Goal: Task Accomplishment & Management: Use online tool/utility

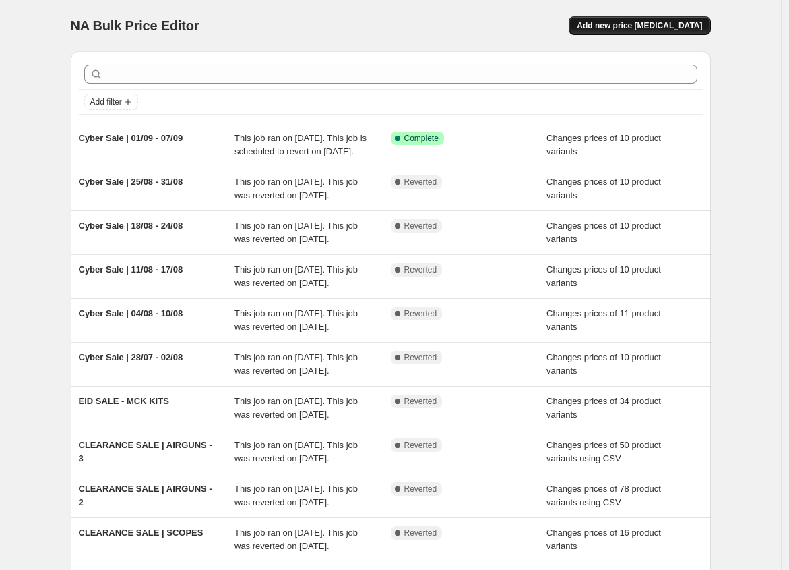
click at [625, 21] on span "Add new price change job" at bounding box center [639, 25] width 125 height 11
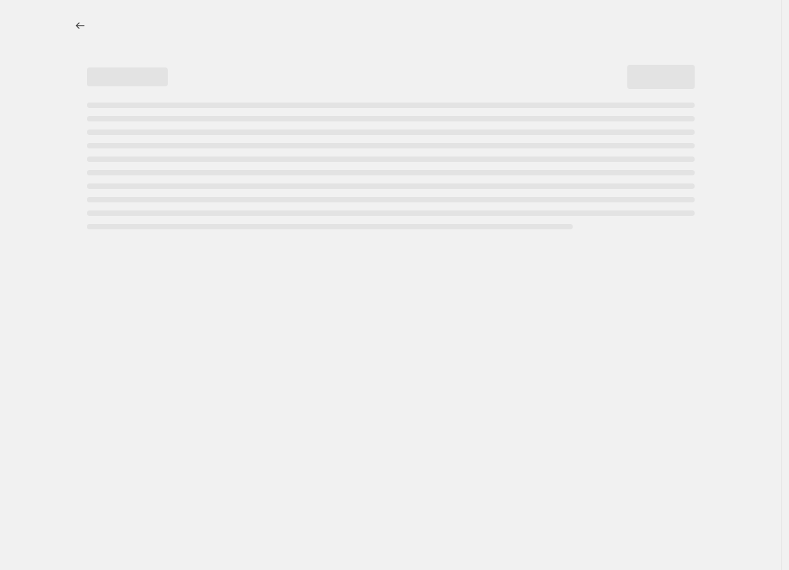
select select "percentage"
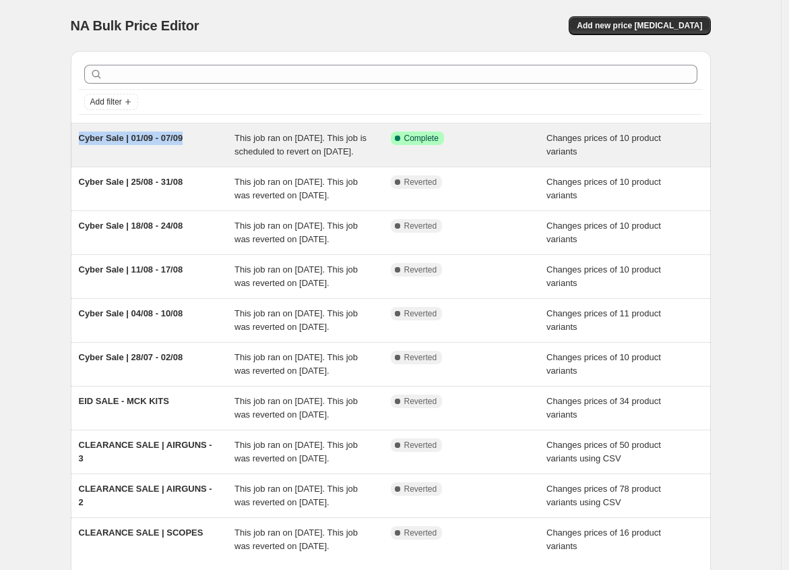
drag, startPoint x: 201, startPoint y: 140, endPoint x: 84, endPoint y: 139, distance: 117.3
click at [84, 139] on div "Cyber Sale | 01/09 - 07/09" at bounding box center [157, 144] width 156 height 27
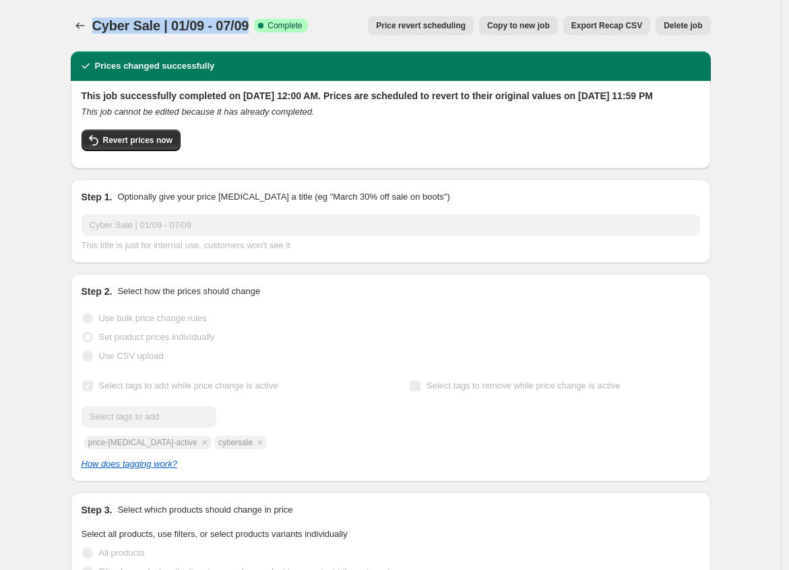
drag, startPoint x: 258, startPoint y: 34, endPoint x: 94, endPoint y: 28, distance: 163.9
click at [94, 28] on div "Cyber Sale | 01/09 - 07/09 Success Complete Complete Price revert scheduling Co…" at bounding box center [391, 25] width 640 height 19
copy span "Cyber Sale | 01/09 - 07/09"
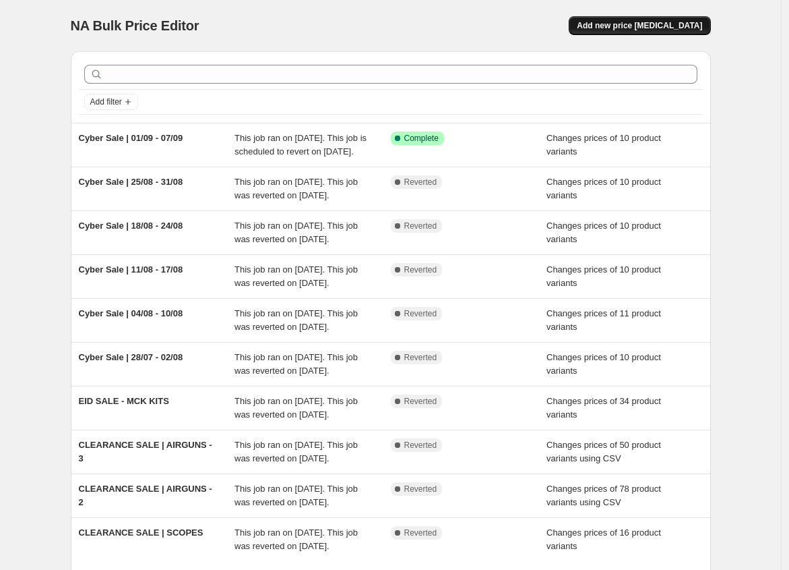
click at [661, 24] on span "Add new price change job" at bounding box center [639, 25] width 125 height 11
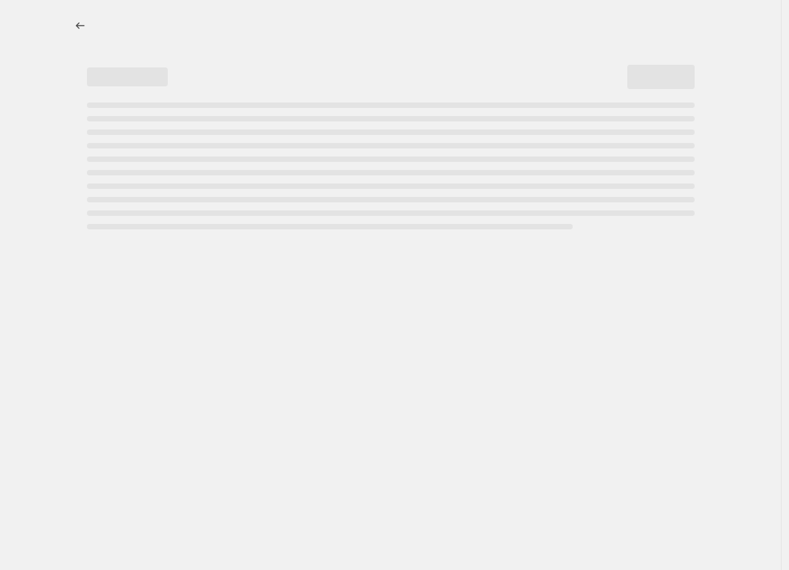
select select "percentage"
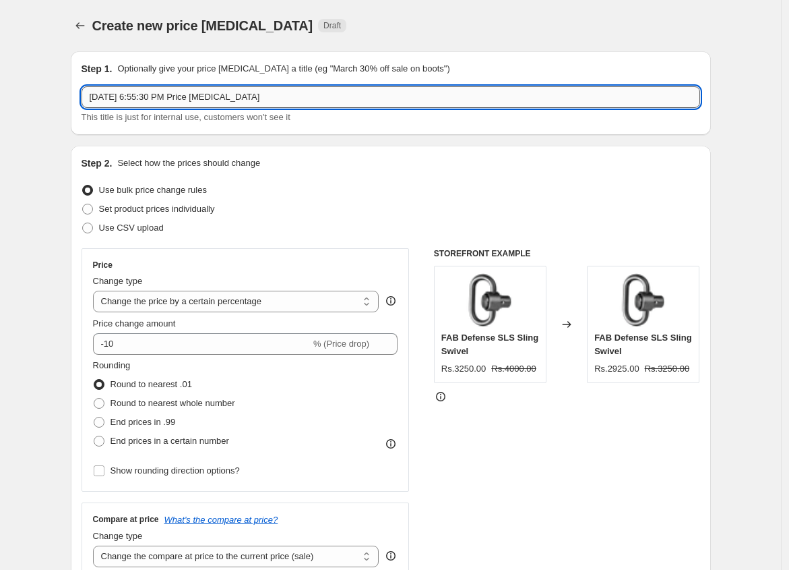
click at [297, 97] on input "Sep 5, 2025, 6:55:30 PM Price change job" at bounding box center [391, 97] width 619 height 22
paste input "Cyber Sale | 01/09 - 07/09"
click at [149, 98] on input "Cyber Sale | 01/09 - 07/09" at bounding box center [391, 97] width 619 height 22
type input "Cyber Sale | 08/09 - 14/09"
click at [144, 208] on span "Set product prices individually" at bounding box center [157, 209] width 116 height 10
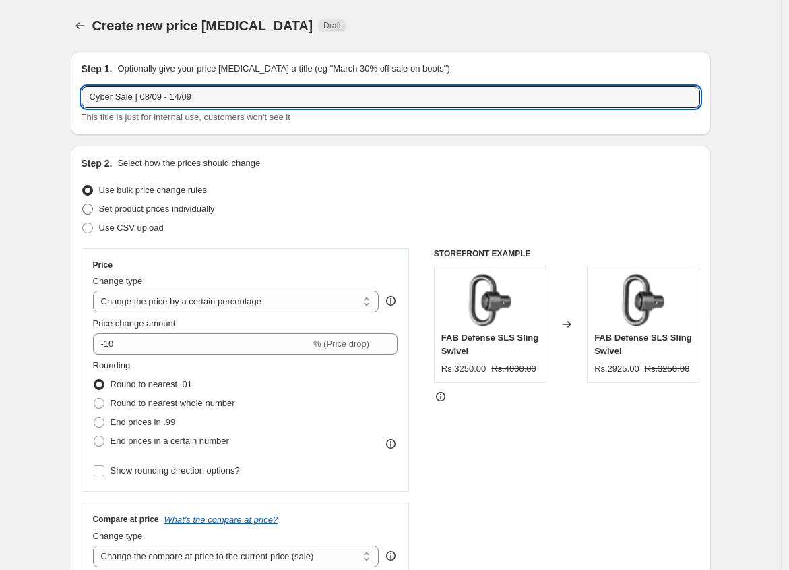
click at [83, 204] on input "Set product prices individually" at bounding box center [82, 204] width 1 height 1
radio input "true"
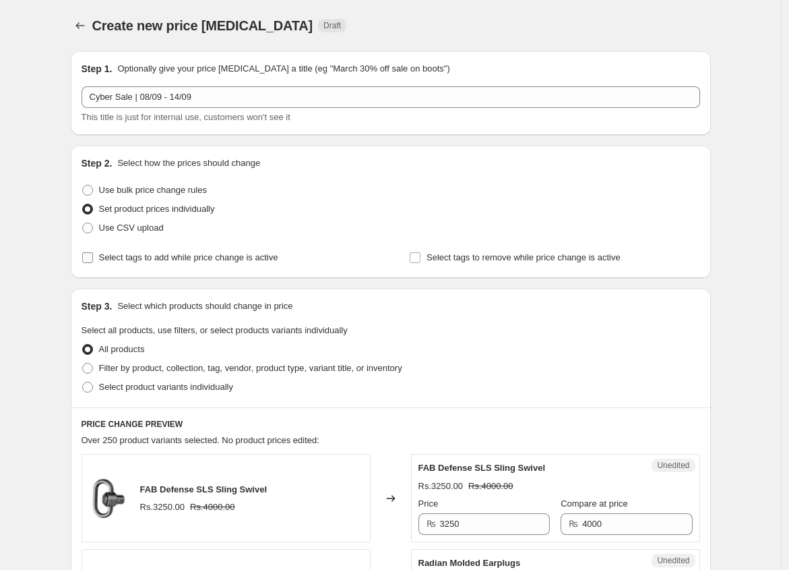
click at [113, 262] on span "Select tags to add while price change is active" at bounding box center [188, 257] width 179 height 10
click at [93, 262] on input "Select tags to add while price change is active" at bounding box center [87, 257] width 11 height 11
checkbox input "true"
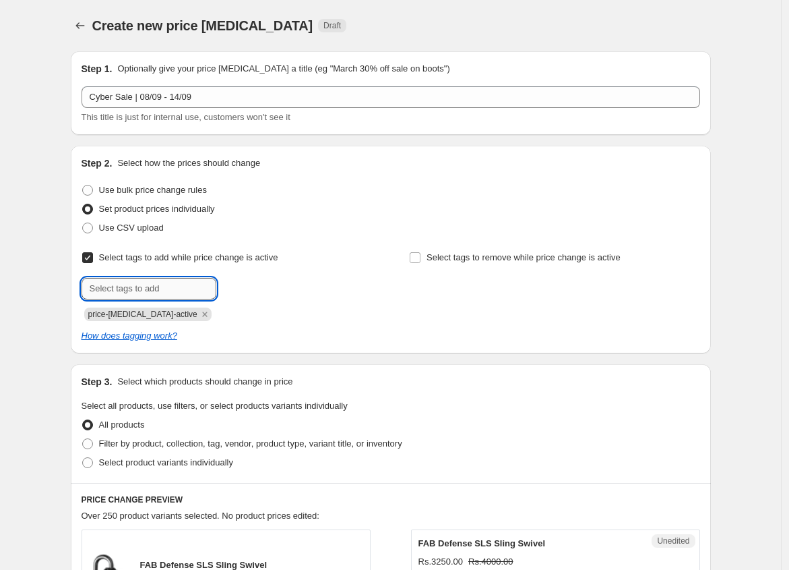
click at [165, 289] on input "text" at bounding box center [149, 289] width 135 height 22
type input "cybersale"
click at [267, 288] on span "cybersale" at bounding box center [263, 286] width 37 height 9
click at [104, 458] on span "Select product variants individually" at bounding box center [166, 462] width 134 height 10
click at [83, 458] on input "Select product variants individually" at bounding box center [82, 457] width 1 height 1
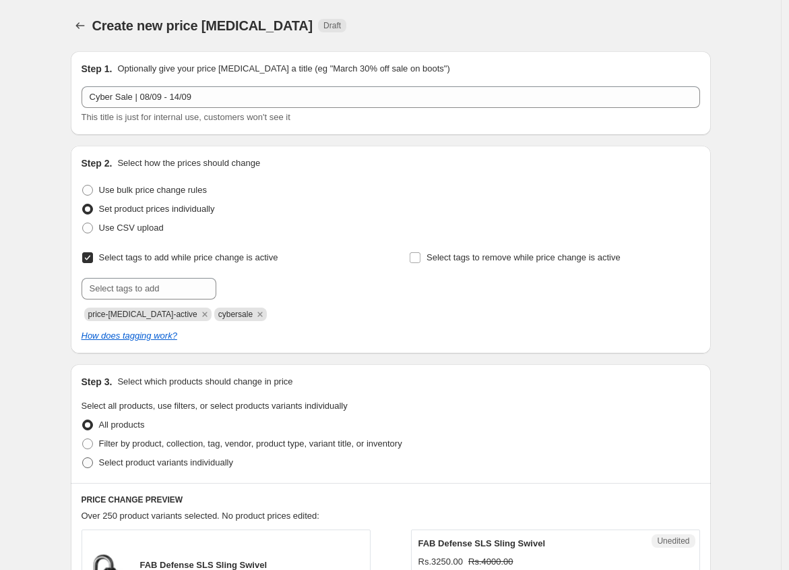
radio input "true"
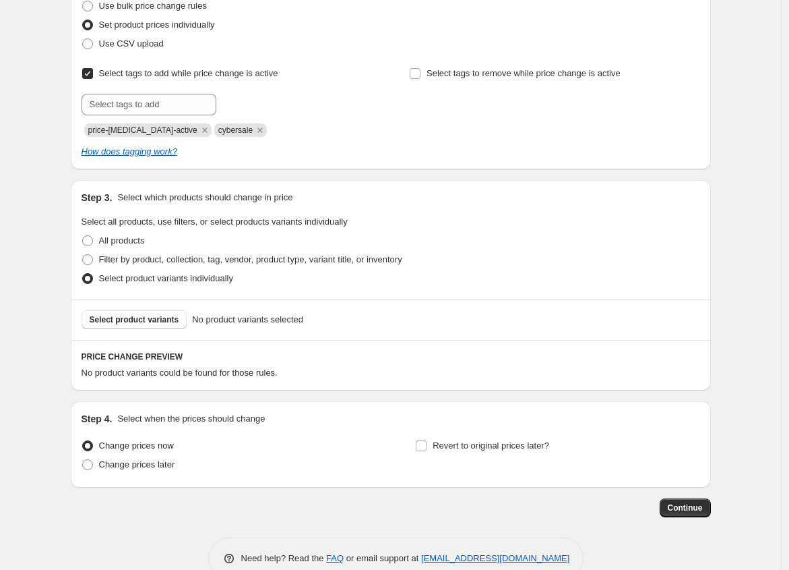
scroll to position [213, 0]
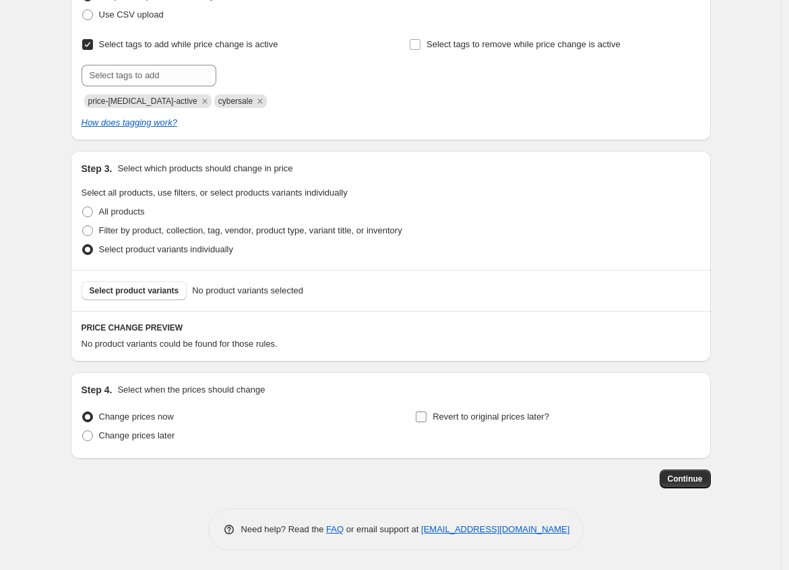
click at [433, 413] on label "Revert to original prices later?" at bounding box center [482, 416] width 134 height 19
click at [427, 413] on input "Revert to original prices later?" at bounding box center [421, 416] width 11 height 11
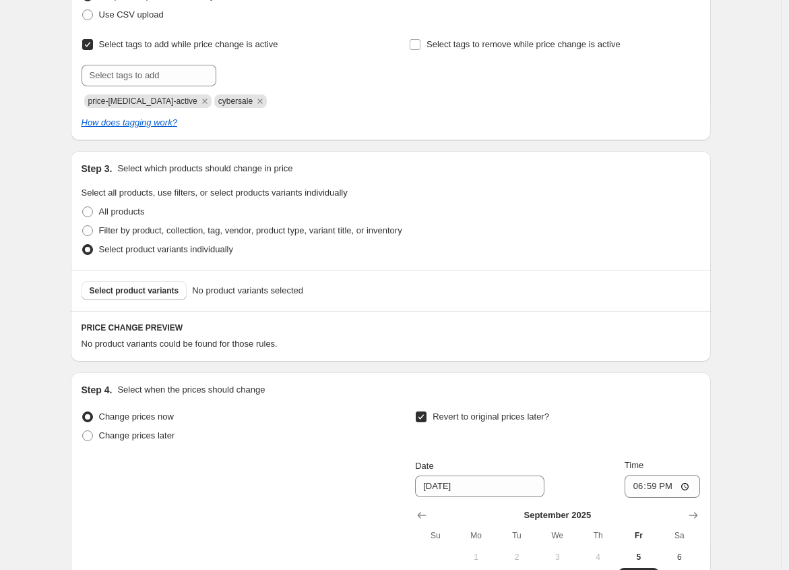
click at [427, 411] on input "Revert to original prices later?" at bounding box center [421, 416] width 11 height 11
checkbox input "false"
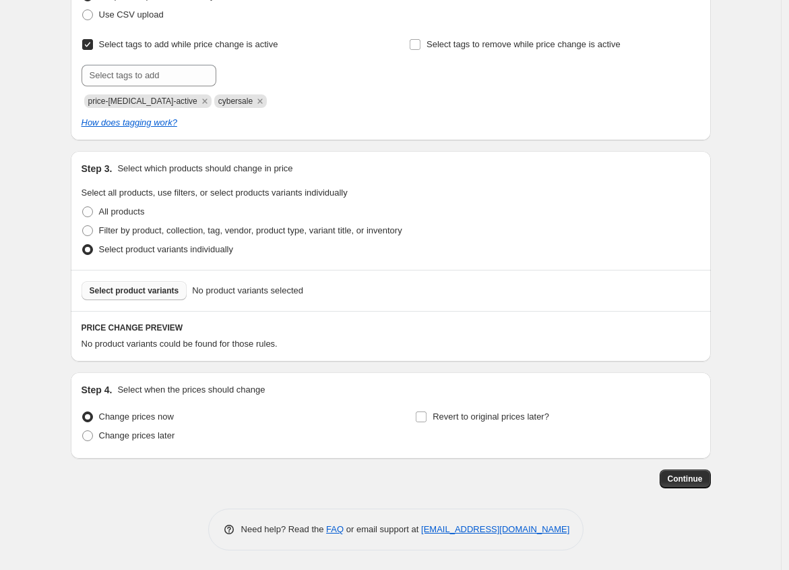
click at [152, 296] on button "Select product variants" at bounding box center [135, 290] width 106 height 19
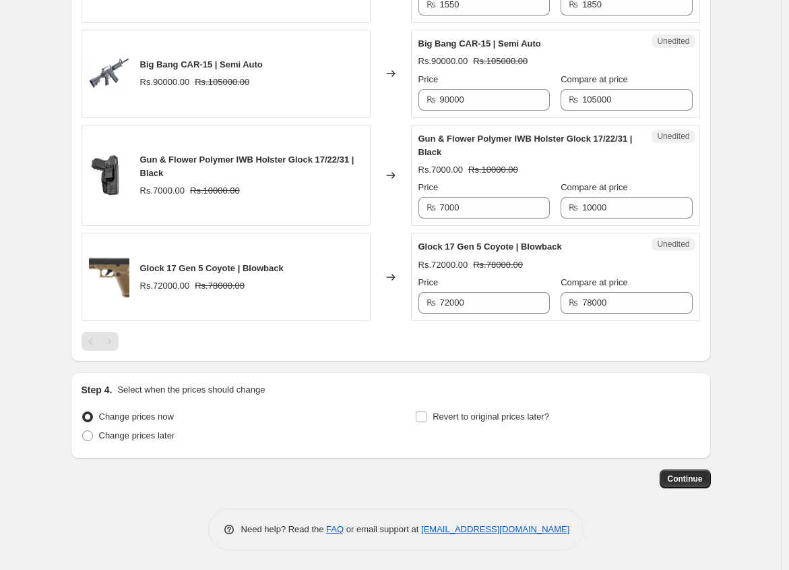
scroll to position [1234, 0]
click at [90, 435] on span at bounding box center [87, 434] width 11 height 11
click at [83, 430] on input "Change prices later" at bounding box center [82, 429] width 1 height 1
radio input "true"
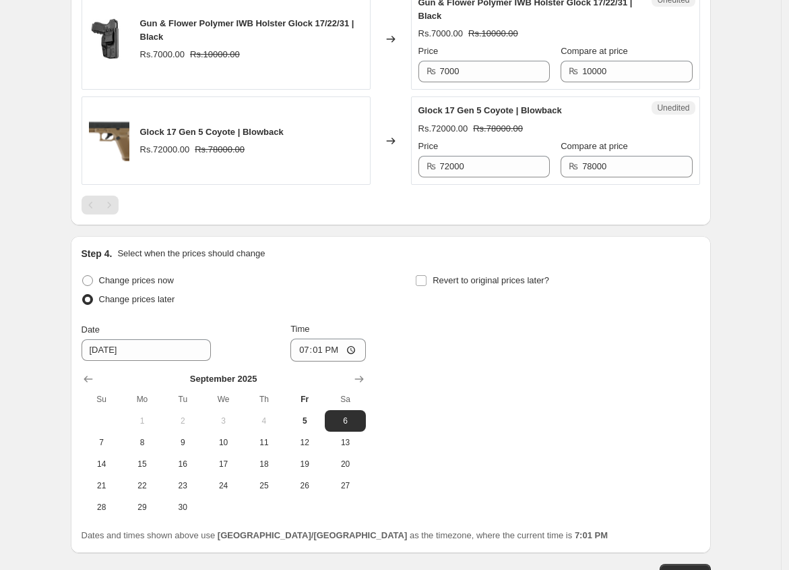
scroll to position [1357, 0]
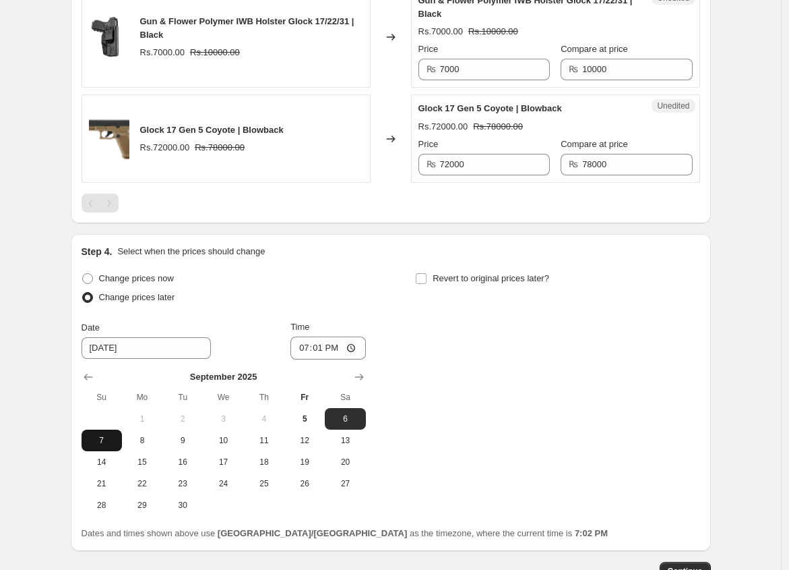
click at [99, 446] on span "7" at bounding box center [102, 440] width 30 height 11
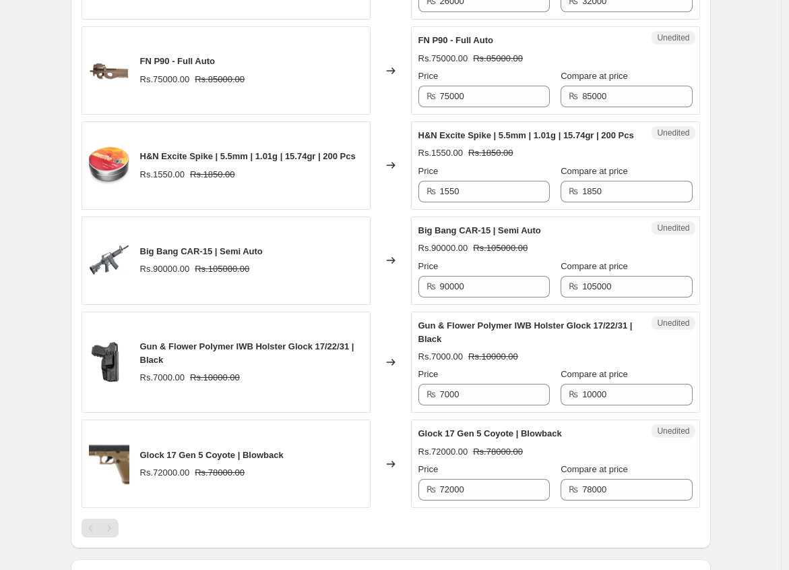
scroll to position [1464, 0]
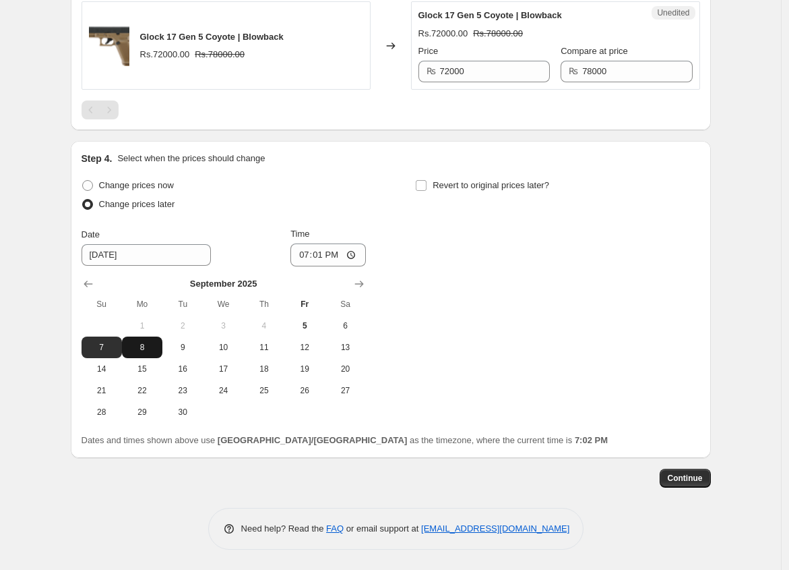
click at [142, 350] on span "8" at bounding box center [142, 347] width 30 height 11
type input "9/8/2025"
click at [308, 255] on input "19:01" at bounding box center [327, 254] width 75 height 23
type input "00:00"
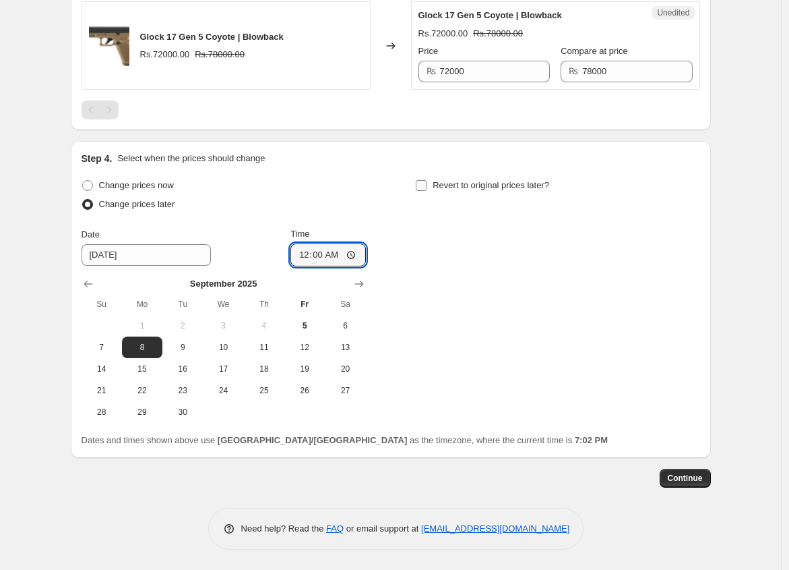
click at [426, 185] on input "Revert to original prices later?" at bounding box center [421, 185] width 11 height 11
checkbox input "true"
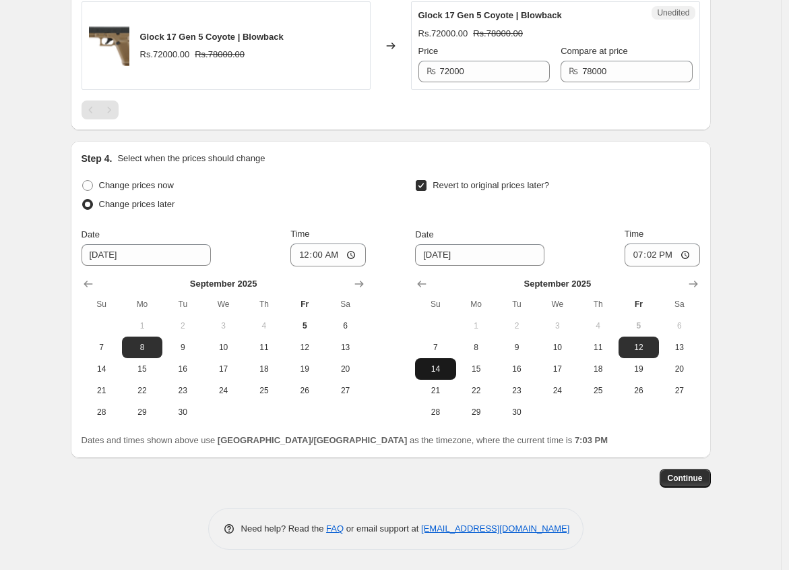
click at [443, 368] on span "14" at bounding box center [436, 368] width 30 height 11
type input "9/14/2025"
click at [644, 256] on input "19:02" at bounding box center [662, 254] width 75 height 23
type input "11:59"
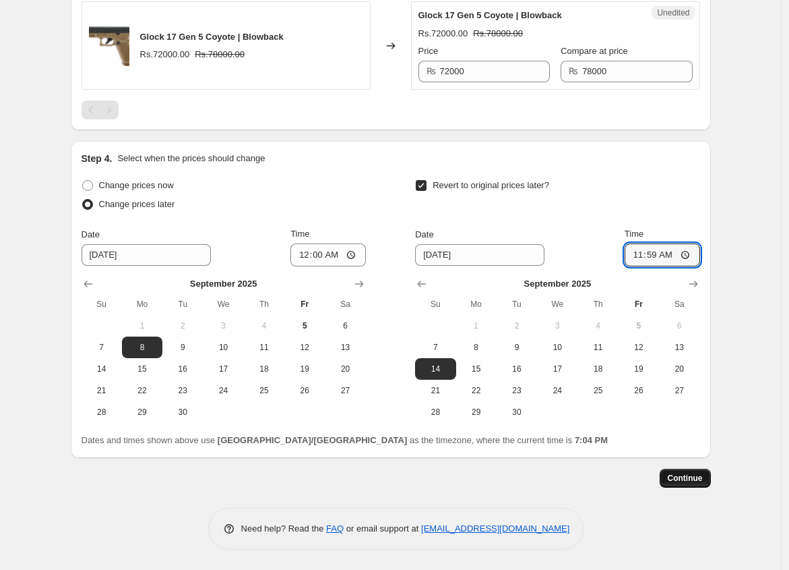
click at [692, 478] on span "Continue" at bounding box center [685, 477] width 35 height 11
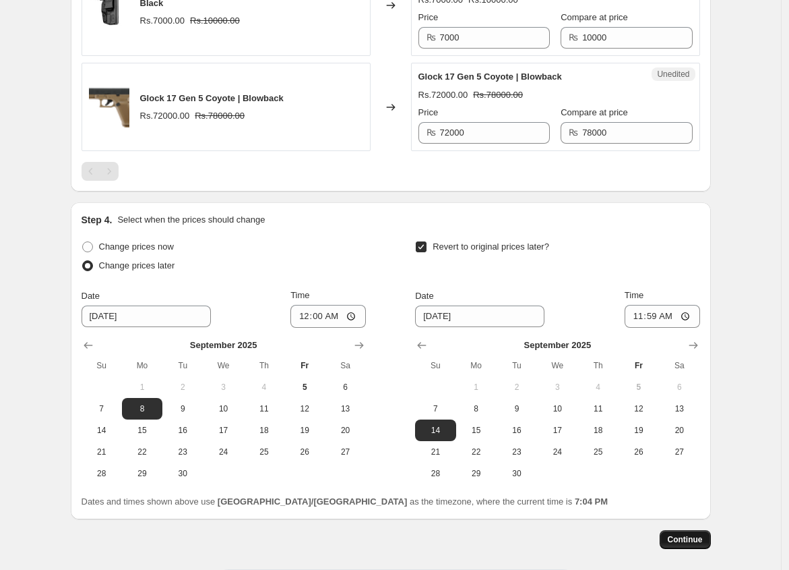
scroll to position [0, 0]
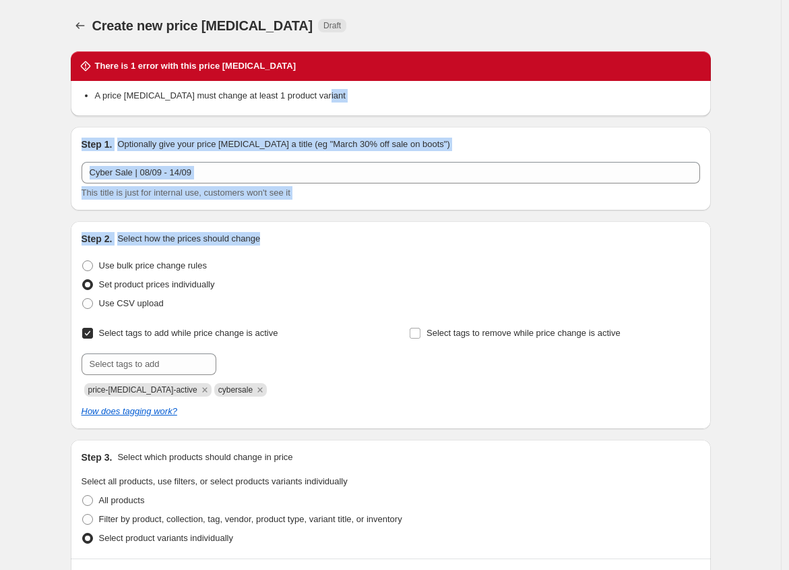
drag, startPoint x: 789, startPoint y: 121, endPoint x: 786, endPoint y: 243, distance: 122.0
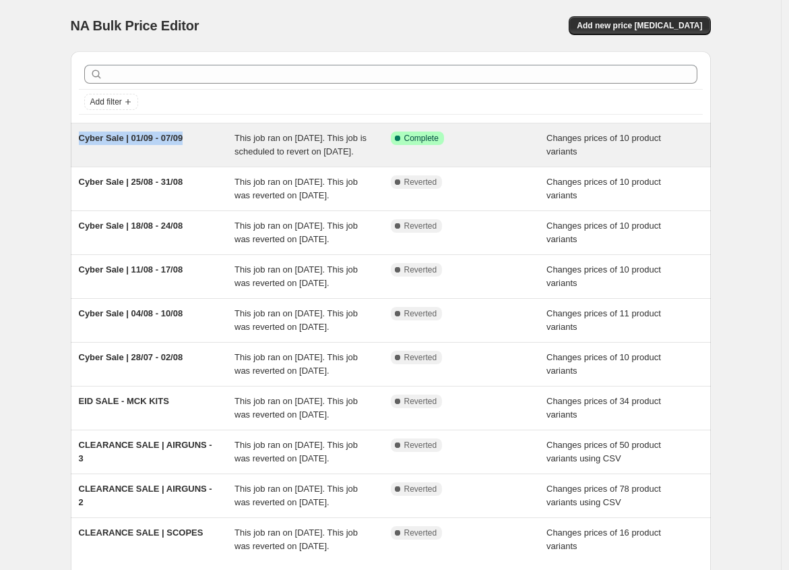
drag, startPoint x: 201, startPoint y: 142, endPoint x: 84, endPoint y: 142, distance: 117.3
click at [84, 142] on div "Cyber Sale | 01/09 - 07/09" at bounding box center [157, 144] width 156 height 27
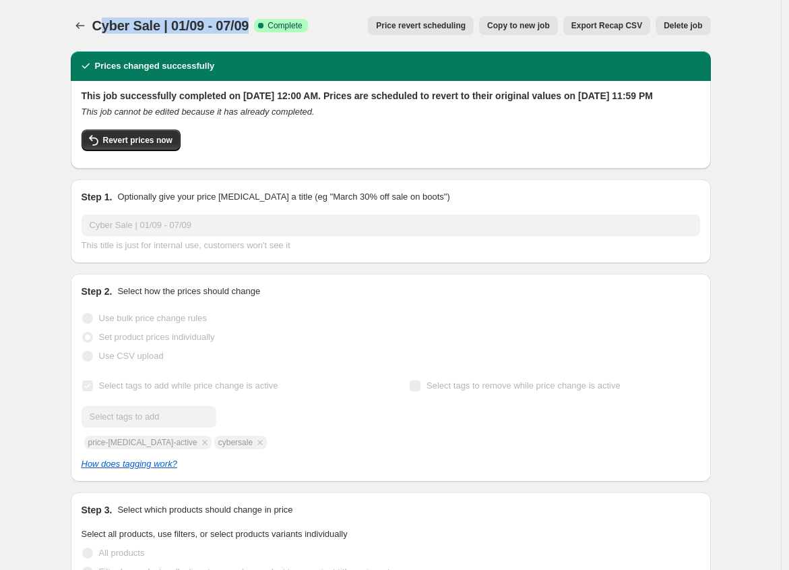
drag, startPoint x: 256, startPoint y: 28, endPoint x: 100, endPoint y: 25, distance: 156.4
click at [100, 25] on span "Cyber Sale | 01/09 - 07/09" at bounding box center [170, 25] width 157 height 15
copy span "yber Sale | 01/09 - 07/09"
copy span "Cyber Sale | 01/09 - 07/09"
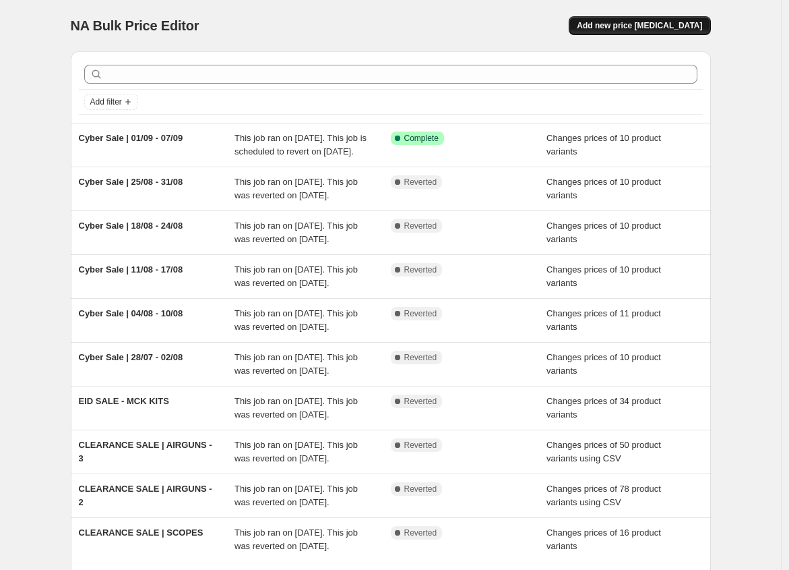
click at [650, 24] on span "Add new price change job" at bounding box center [639, 25] width 125 height 11
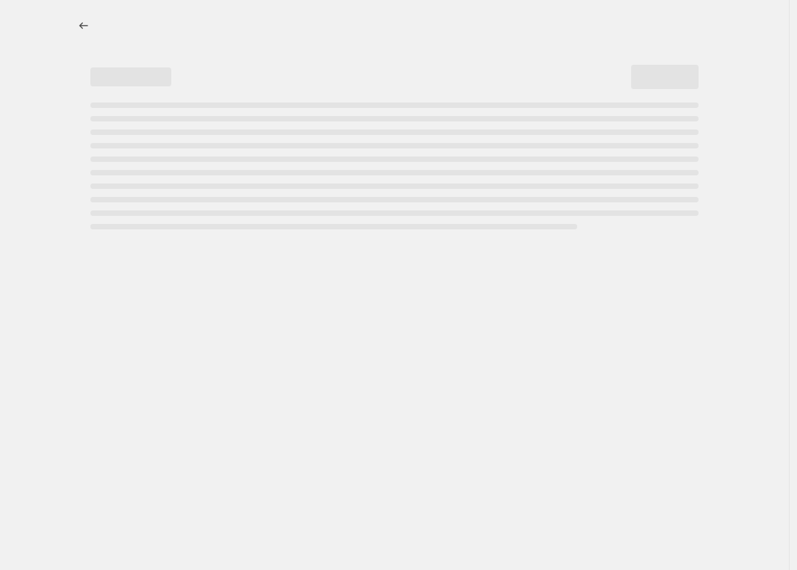
select select "percentage"
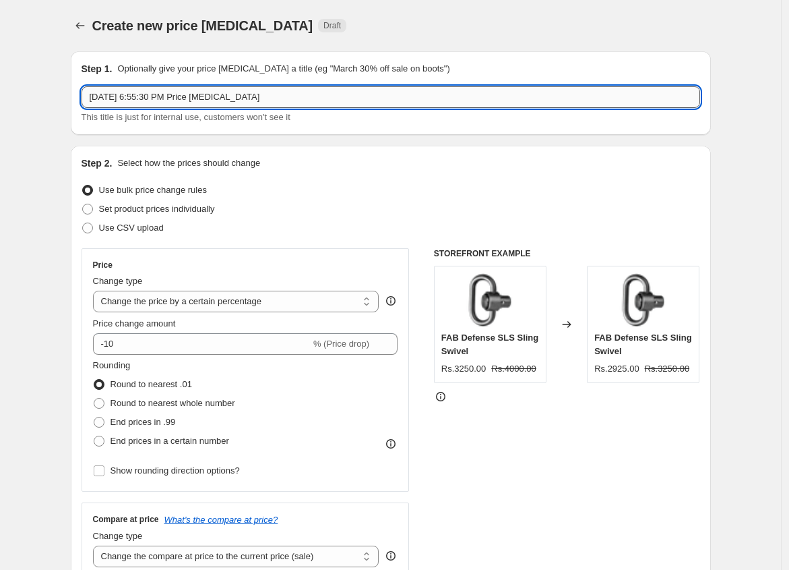
click at [169, 100] on input "Sep 5, 2025, 6:55:30 PM Price change job" at bounding box center [391, 97] width 619 height 22
paste input "Cyber Sale | 01/09 - 07/09"
type input "Cyber Sale | 08/09 - 14/09"
click at [142, 211] on span "Set product prices individually" at bounding box center [157, 209] width 116 height 10
click at [83, 204] on input "Set product prices individually" at bounding box center [82, 204] width 1 height 1
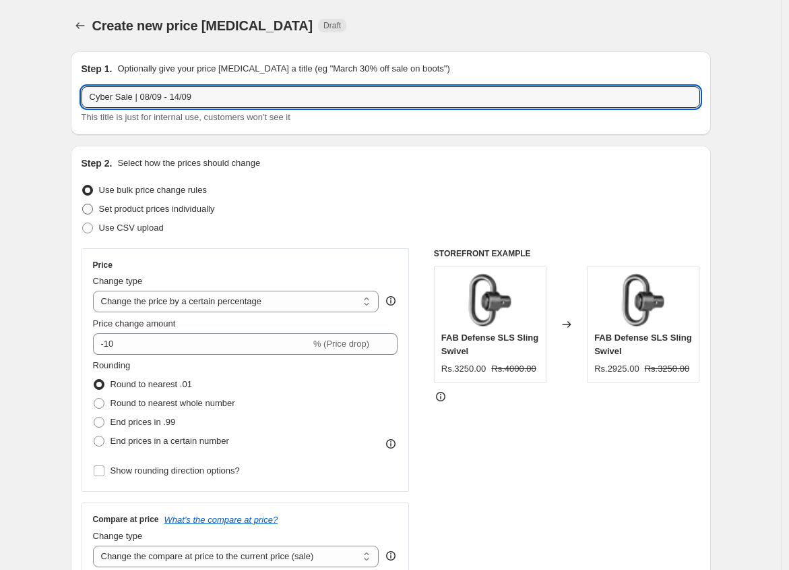
radio input "true"
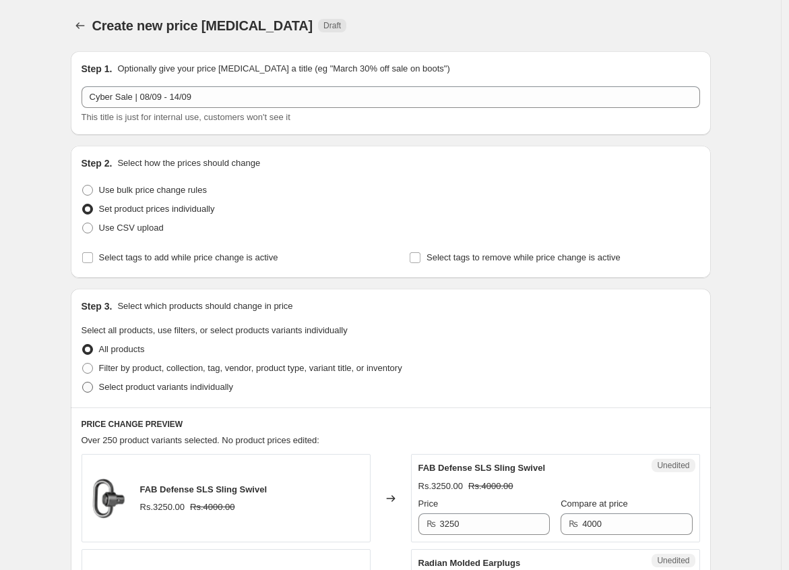
click at [146, 386] on span "Select product variants individually" at bounding box center [166, 386] width 134 height 10
click at [83, 382] on input "Select product variants individually" at bounding box center [82, 381] width 1 height 1
radio input "true"
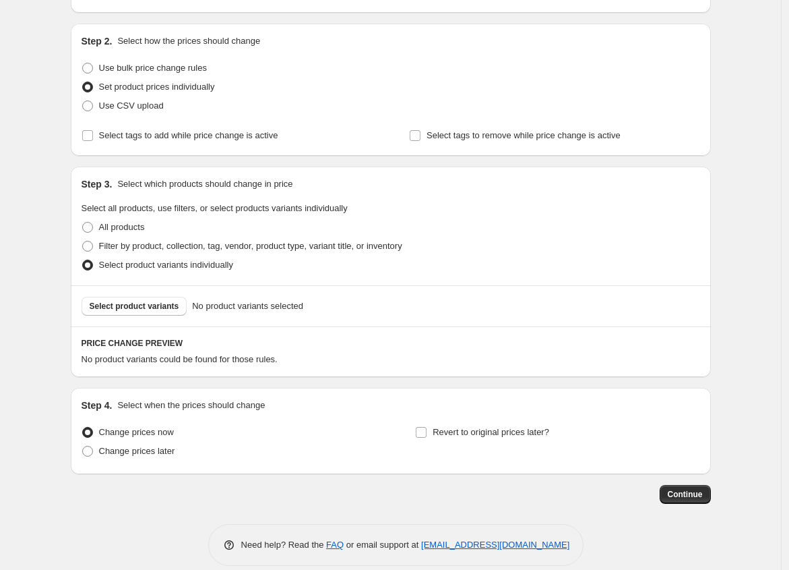
scroll to position [137, 0]
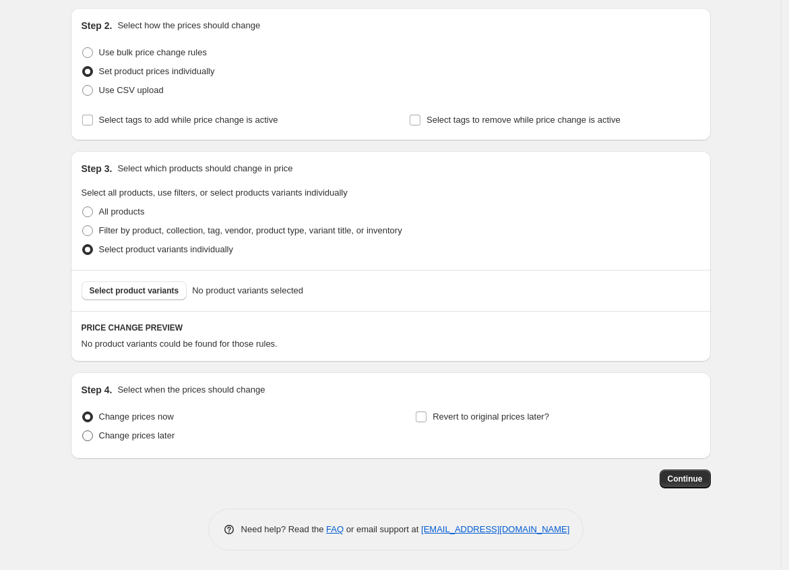
click at [162, 432] on span "Change prices later" at bounding box center [137, 435] width 76 height 10
click at [83, 431] on input "Change prices later" at bounding box center [82, 430] width 1 height 1
radio input "true"
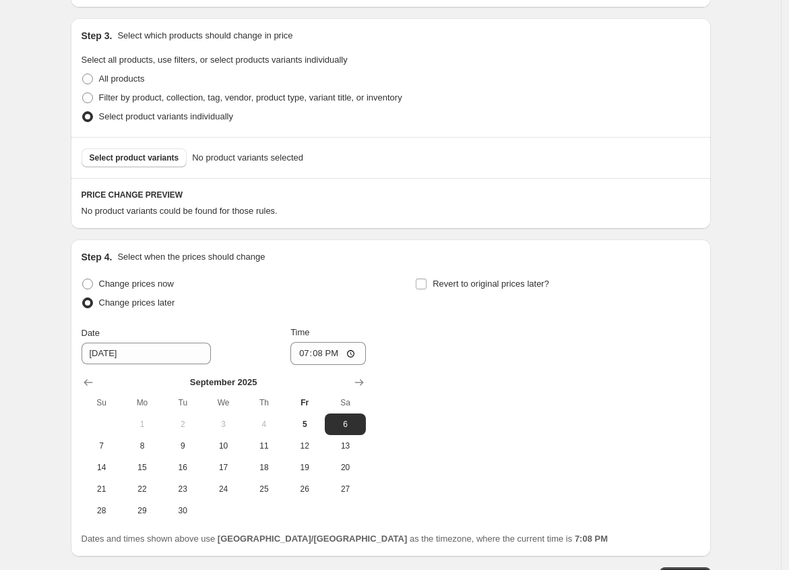
scroll to position [272, 0]
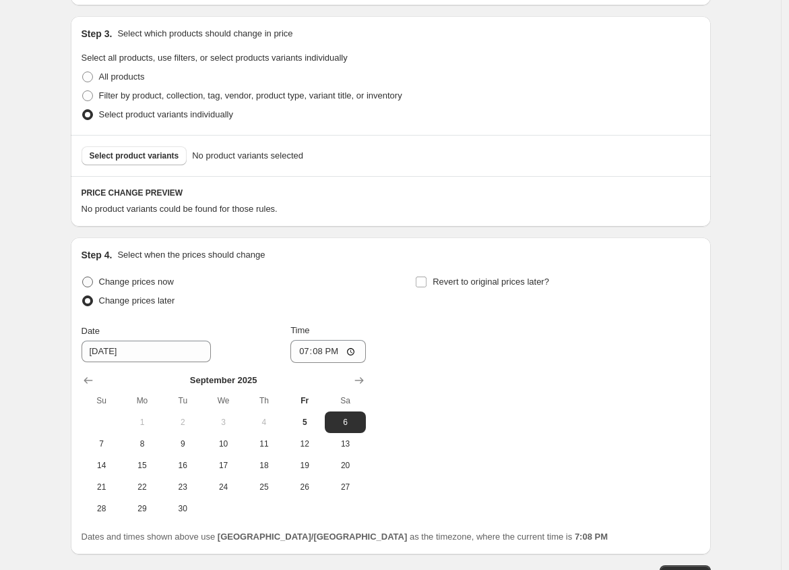
click at [88, 282] on span at bounding box center [87, 281] width 11 height 11
click at [83, 277] on input "Change prices now" at bounding box center [82, 276] width 1 height 1
radio input "true"
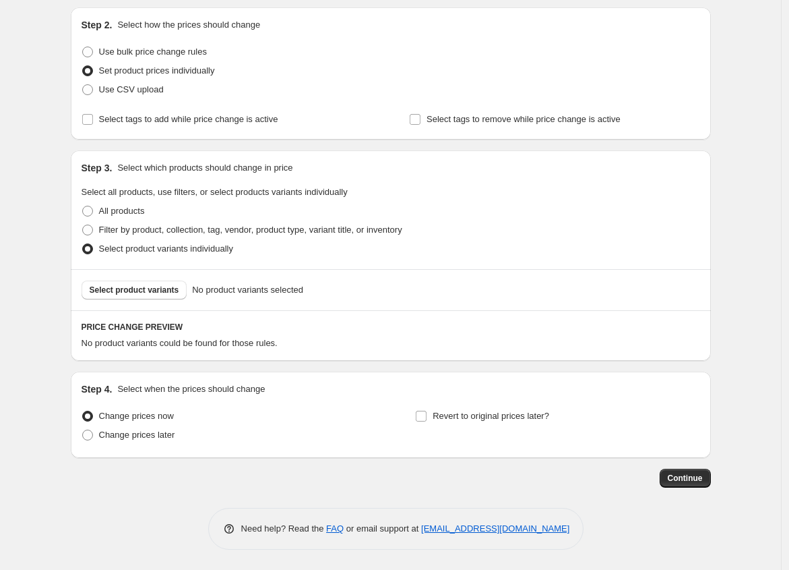
scroll to position [137, 0]
click at [119, 288] on span "Select product variants" at bounding box center [135, 290] width 90 height 11
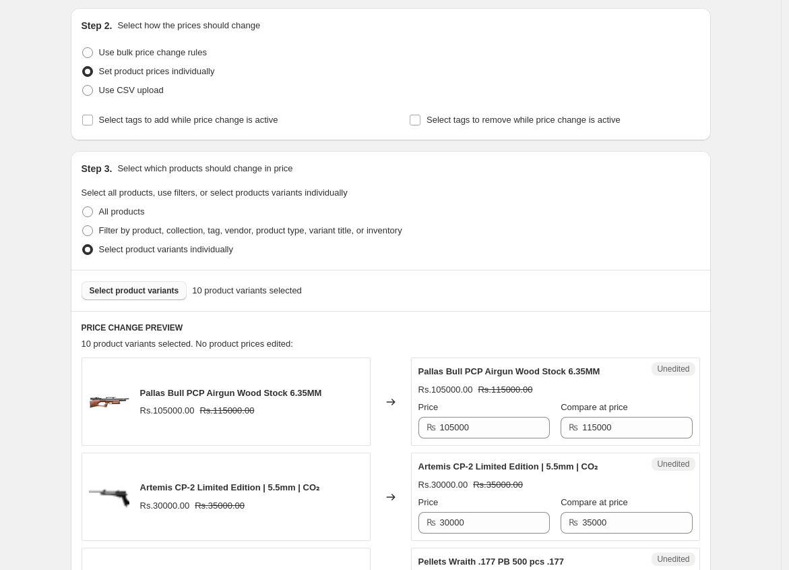
click at [93, 248] on span at bounding box center [87, 249] width 11 height 11
click at [83, 245] on input "Select product variants individually" at bounding box center [82, 244] width 1 height 1
click at [90, 117] on input "Select tags to add while price change is active" at bounding box center [87, 120] width 11 height 11
checkbox input "true"
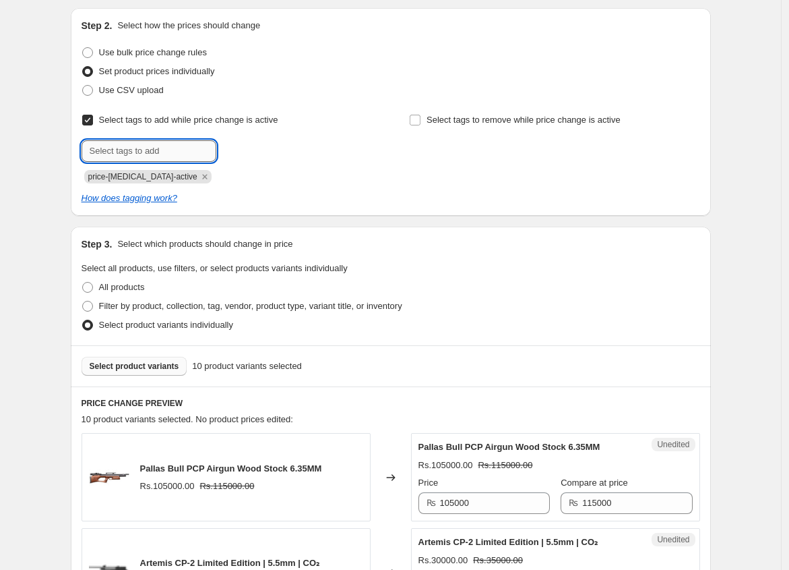
click at [184, 157] on input "text" at bounding box center [149, 151] width 135 height 22
type input "cybersale"
click at [254, 136] on div "Select tags to add while price change is active Submit cybersale Add cybersale …" at bounding box center [227, 147] width 290 height 73
click at [263, 148] on span "cybersale" at bounding box center [263, 149] width 37 height 9
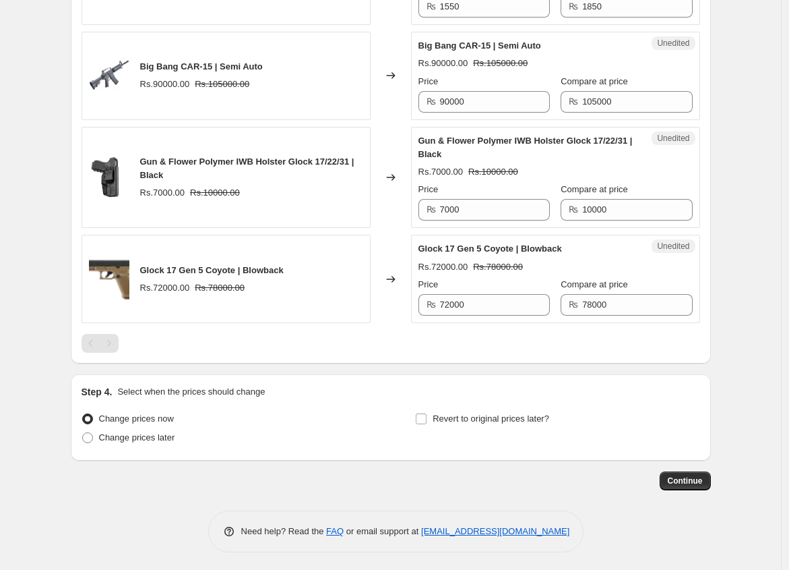
scroll to position [1220, 0]
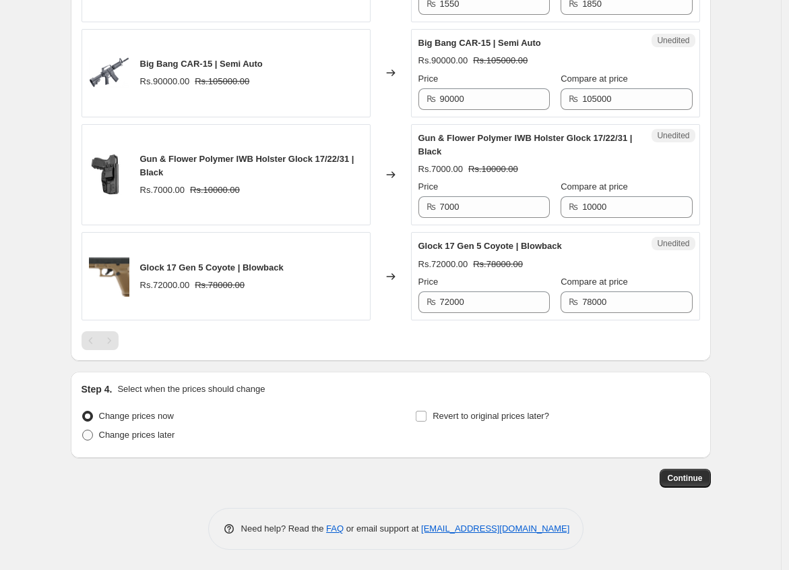
click at [93, 440] on span at bounding box center [87, 434] width 11 height 11
click at [83, 430] on input "Change prices later" at bounding box center [82, 429] width 1 height 1
radio input "true"
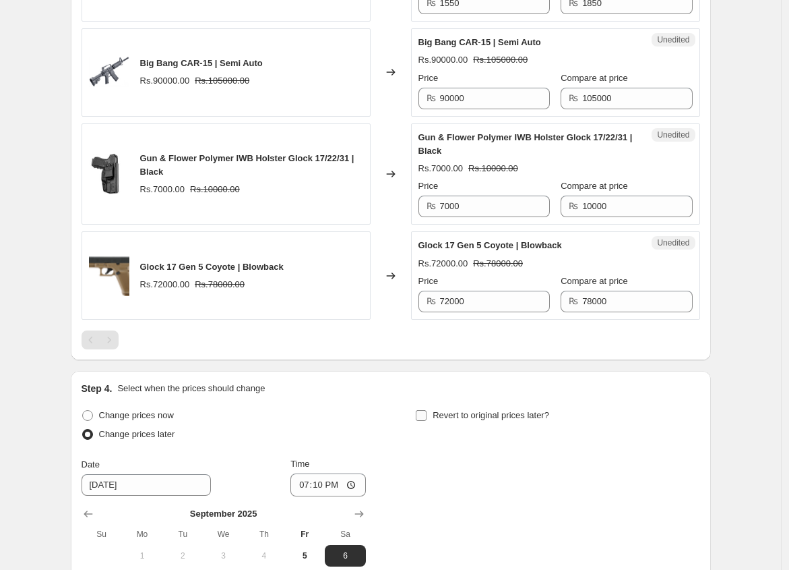
click at [439, 420] on span "Revert to original prices later?" at bounding box center [491, 415] width 117 height 10
click at [427, 421] on input "Revert to original prices later?" at bounding box center [421, 415] width 11 height 11
checkbox input "true"
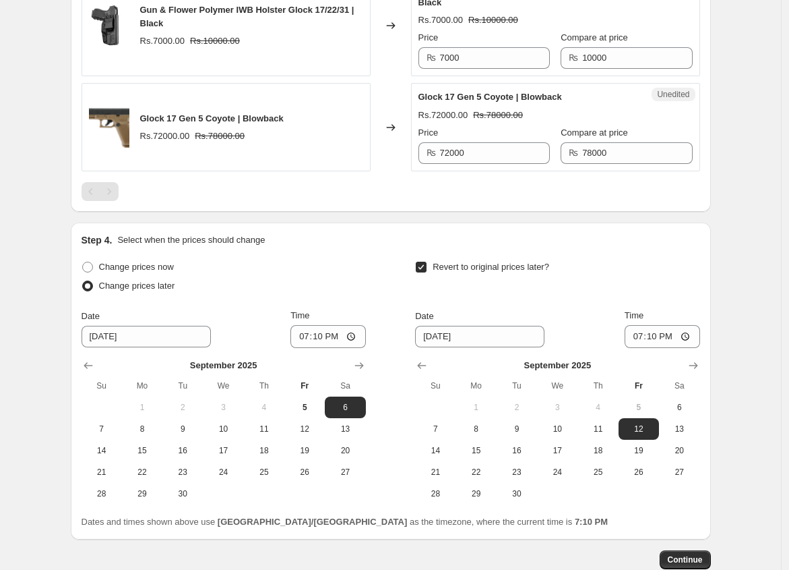
scroll to position [1373, 0]
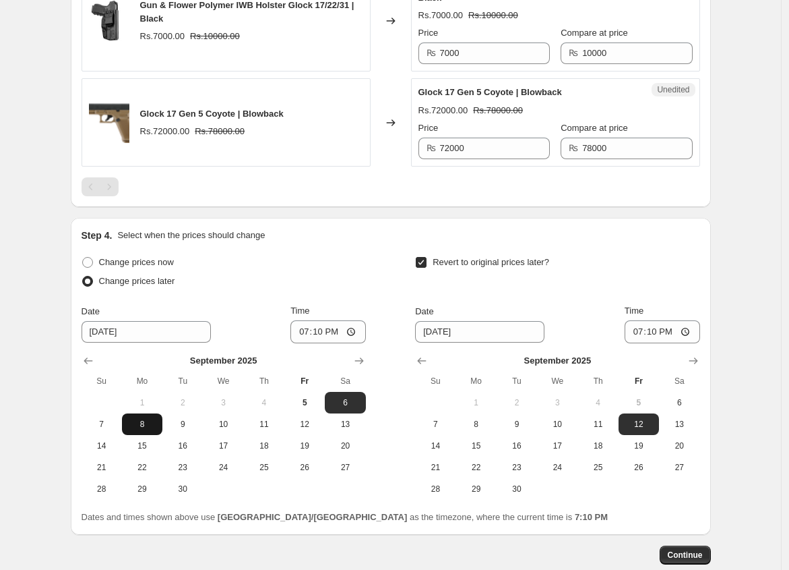
click at [150, 429] on span "8" at bounding box center [142, 424] width 30 height 11
type input "9/8/2025"
click at [311, 343] on input "19:10" at bounding box center [327, 331] width 75 height 23
type input "00:00"
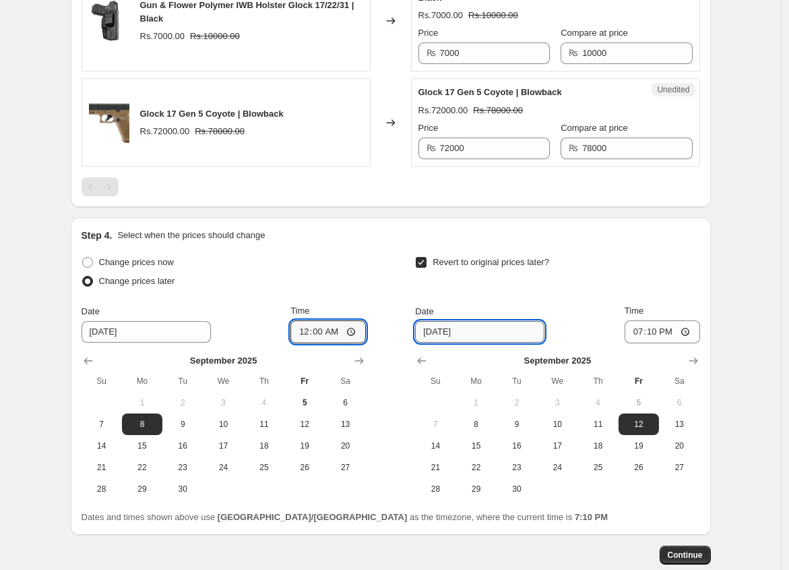
click at [429, 342] on input "9/12/2025" at bounding box center [479, 332] width 129 height 22
type input "9/12/2025"
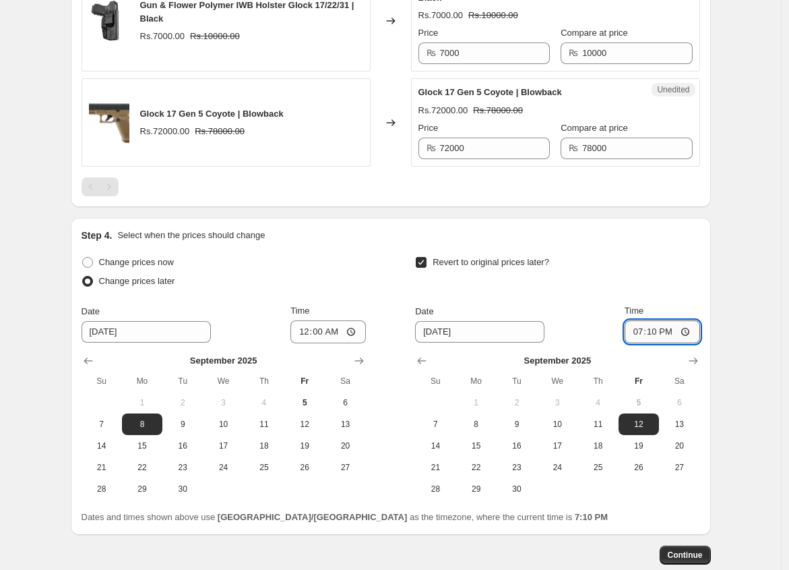
click at [651, 343] on input "19:10" at bounding box center [662, 331] width 75 height 23
click at [642, 343] on input "19:10" at bounding box center [662, 331] width 75 height 23
type input "11:59"
click at [443, 451] on span "14" at bounding box center [436, 445] width 30 height 11
type input "9/14/2025"
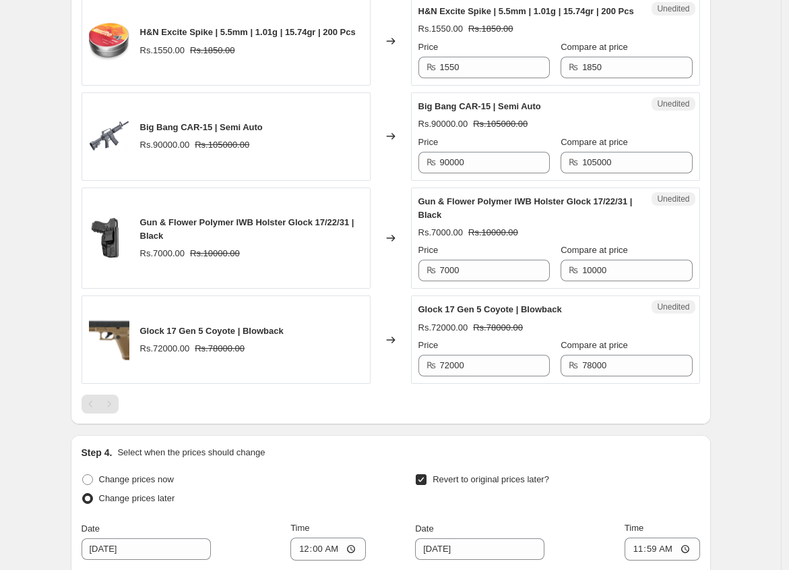
scroll to position [1464, 0]
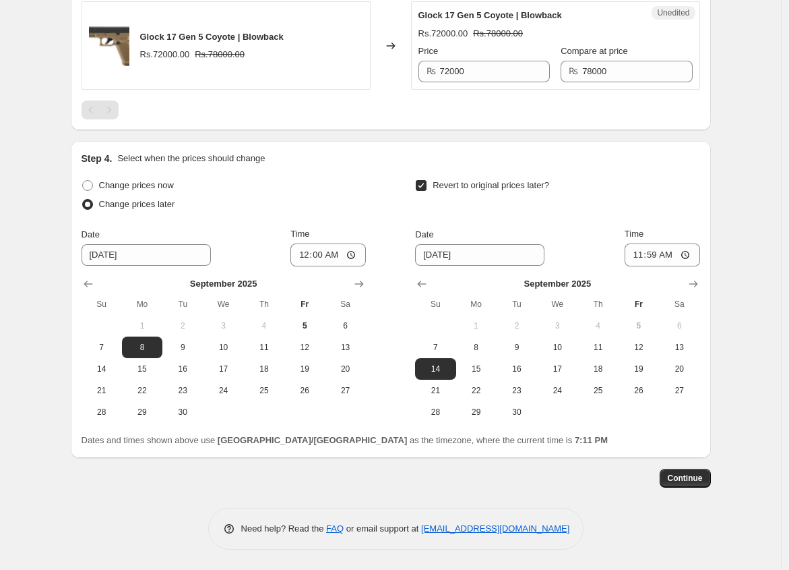
click at [683, 479] on span "Continue" at bounding box center [685, 477] width 35 height 11
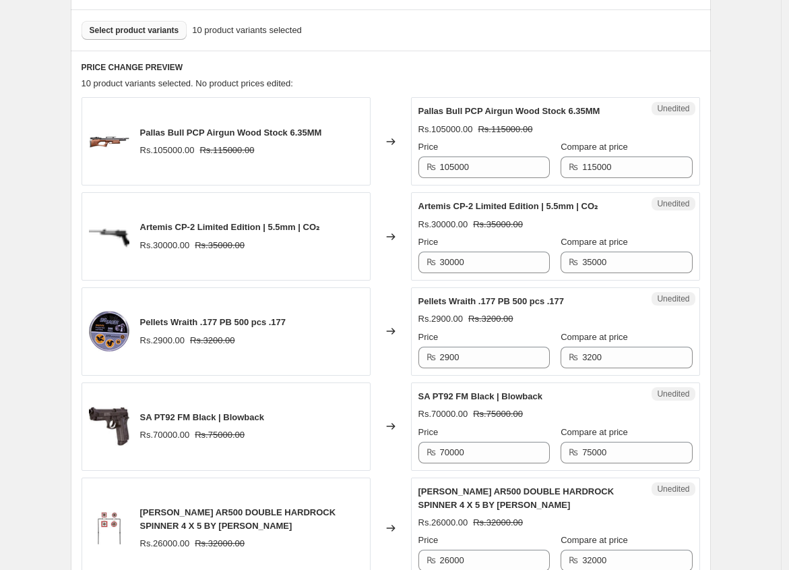
scroll to position [551, 0]
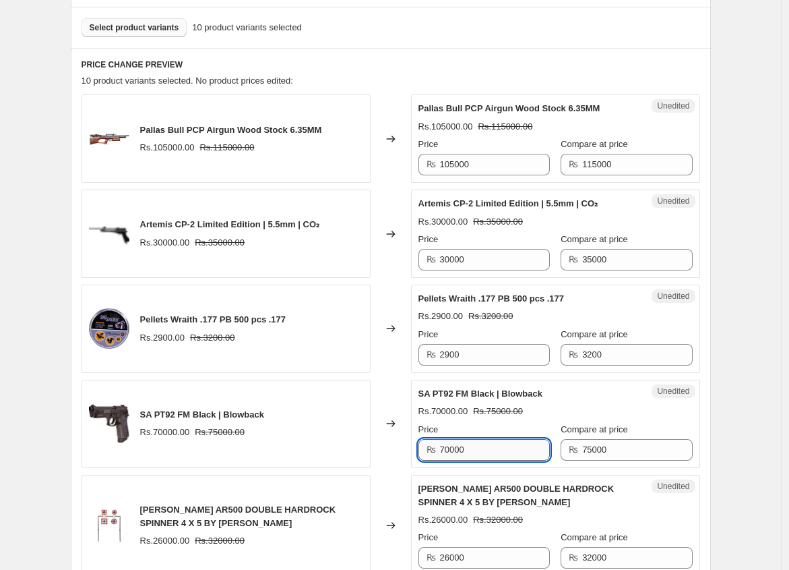
click at [450, 450] on input "70000" at bounding box center [495, 450] width 110 height 22
type input "63000"
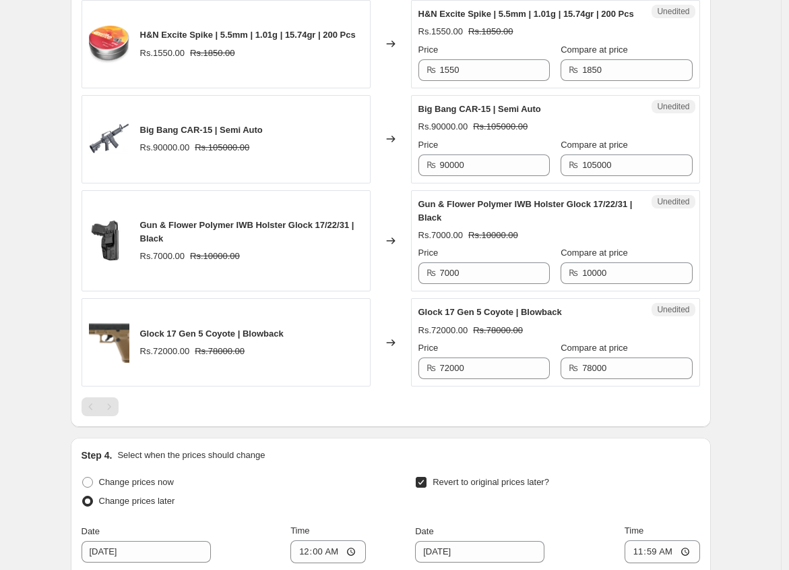
scroll to position [1231, 0]
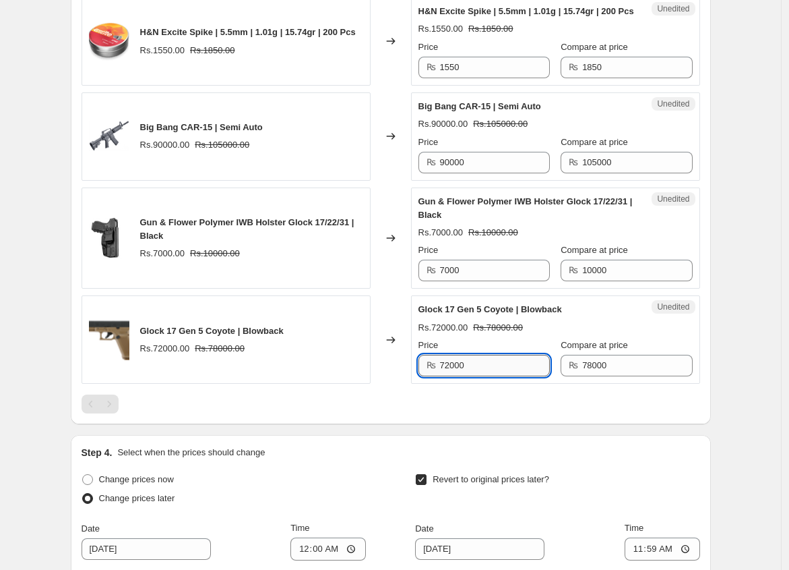
click at [453, 376] on input "72000" at bounding box center [495, 366] width 110 height 22
type input "67000"
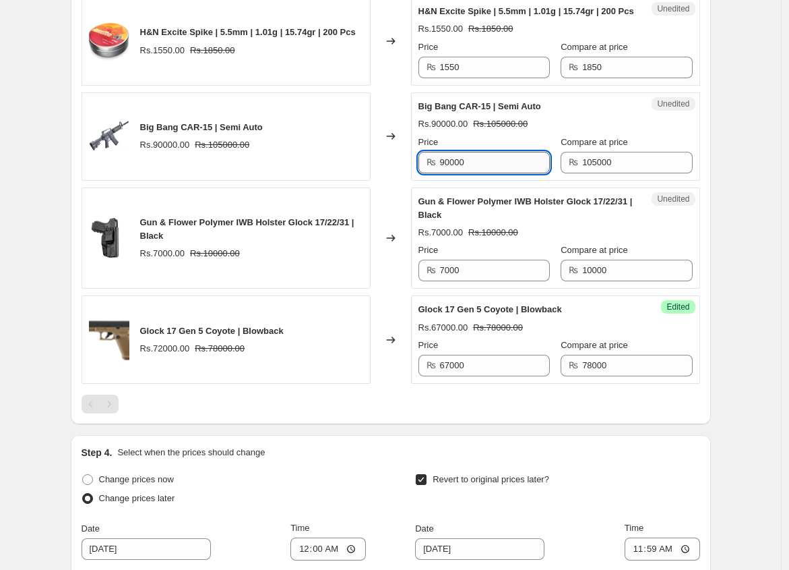
click at [454, 173] on input "90000" at bounding box center [495, 163] width 110 height 22
type input "80000"
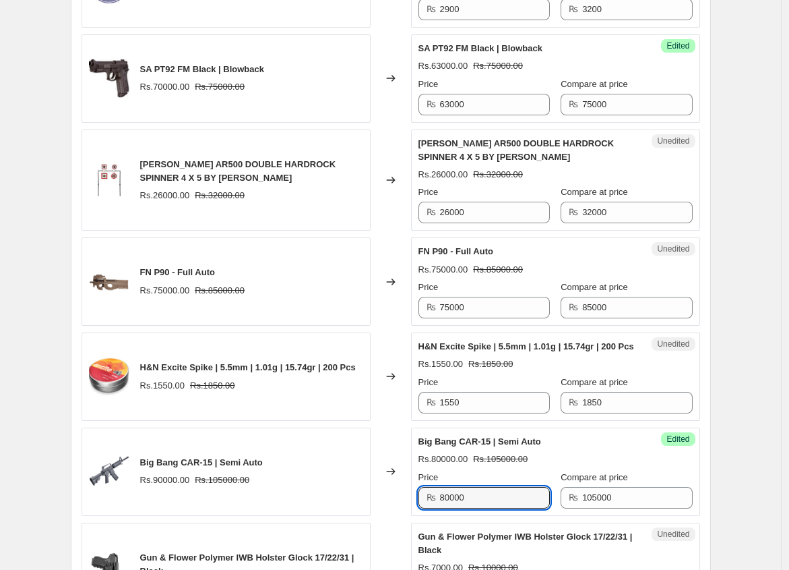
scroll to position [859, 0]
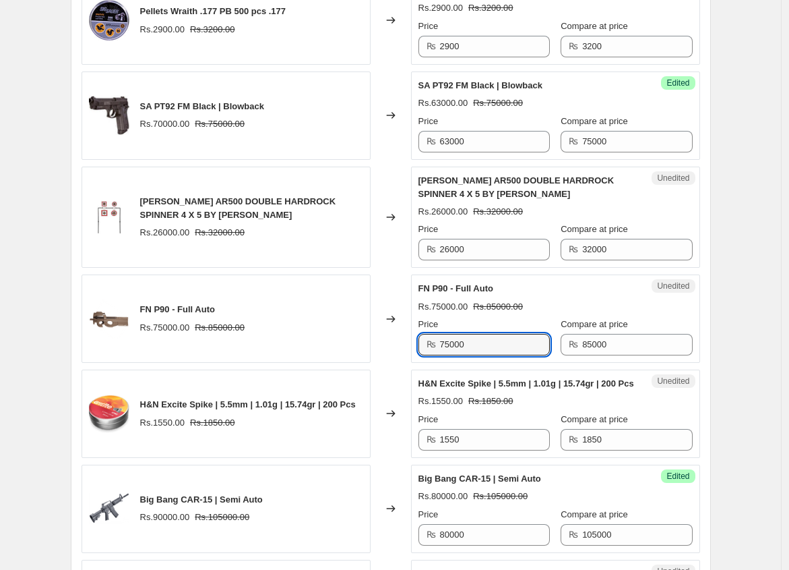
click at [440, 345] on div "₨ 75000" at bounding box center [484, 345] width 131 height 22
type input "60000"
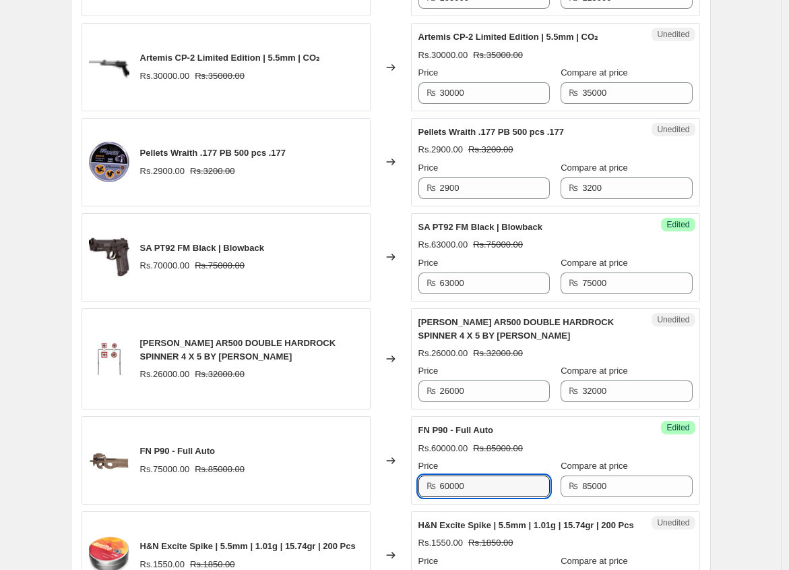
scroll to position [627, 0]
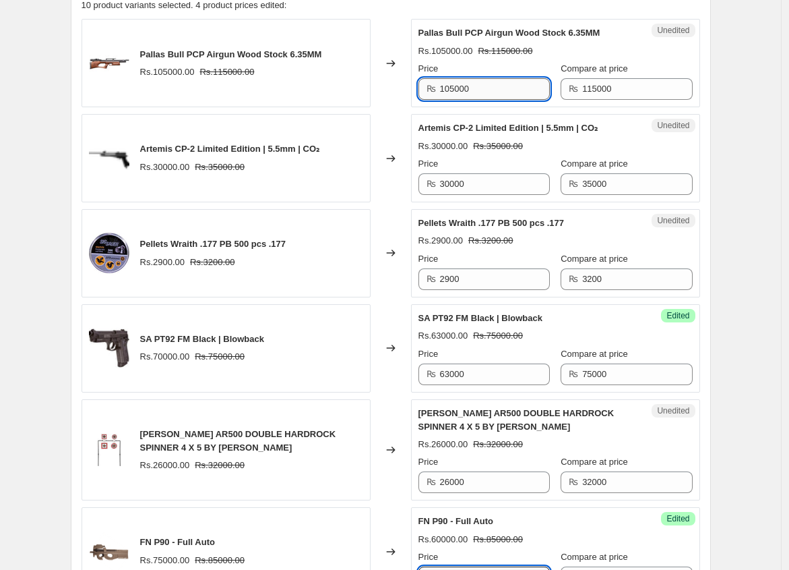
click at [454, 88] on input "105000" at bounding box center [495, 89] width 110 height 22
type input "90000"
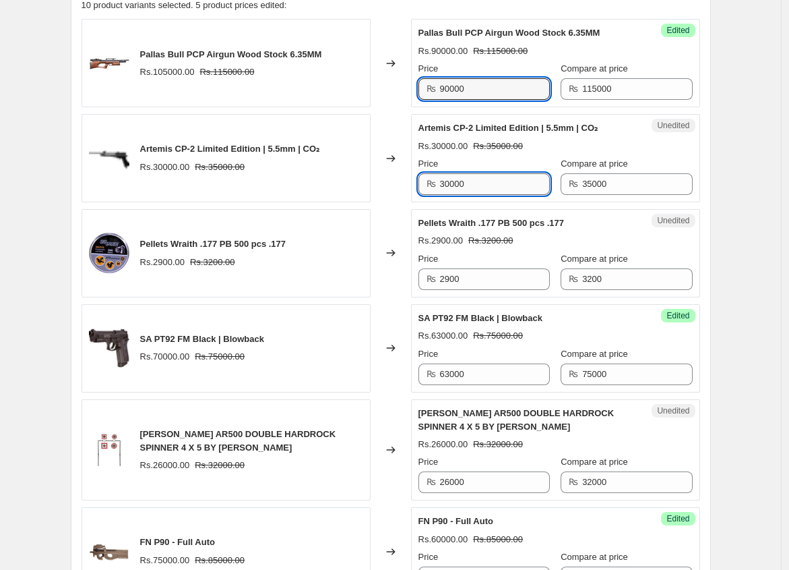
click at [444, 189] on input "30000" at bounding box center [495, 184] width 110 height 22
type input "25000"
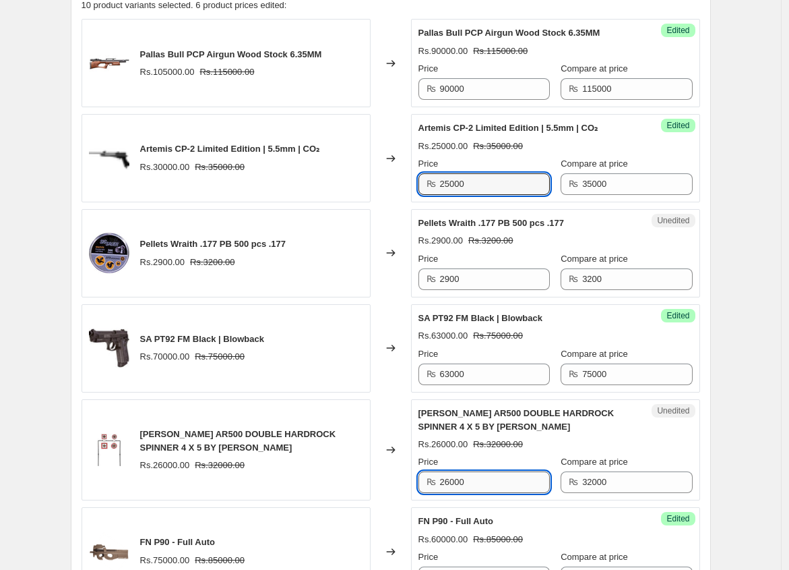
click at [460, 483] on input "26000" at bounding box center [495, 482] width 110 height 22
type input "21600"
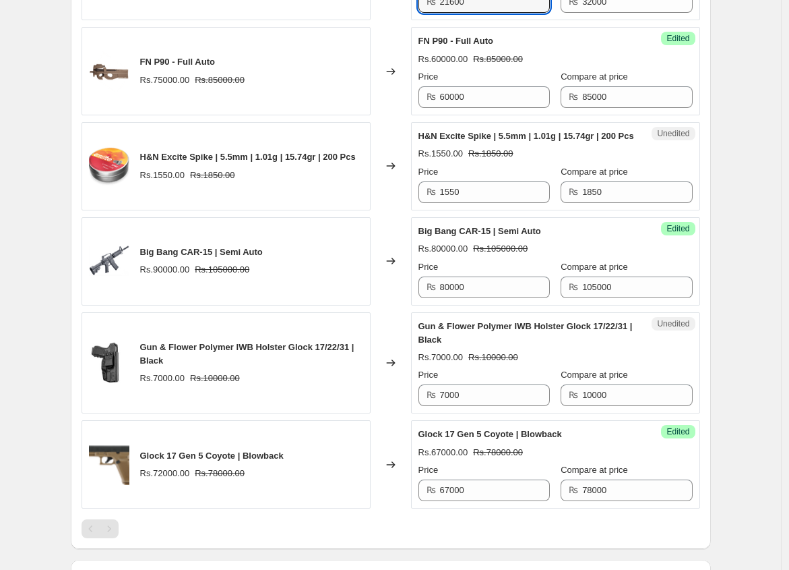
scroll to position [1133, 0]
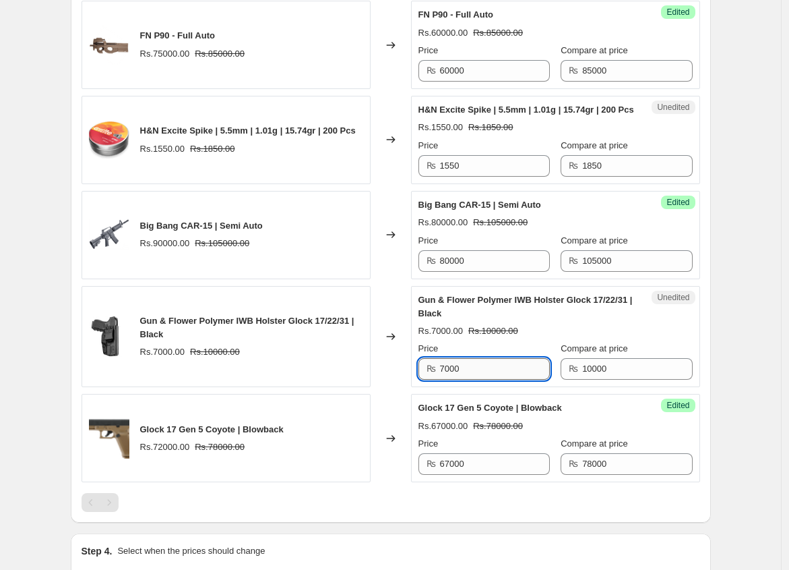
click at [453, 379] on input "7000" at bounding box center [495, 369] width 110 height 22
type input "5500"
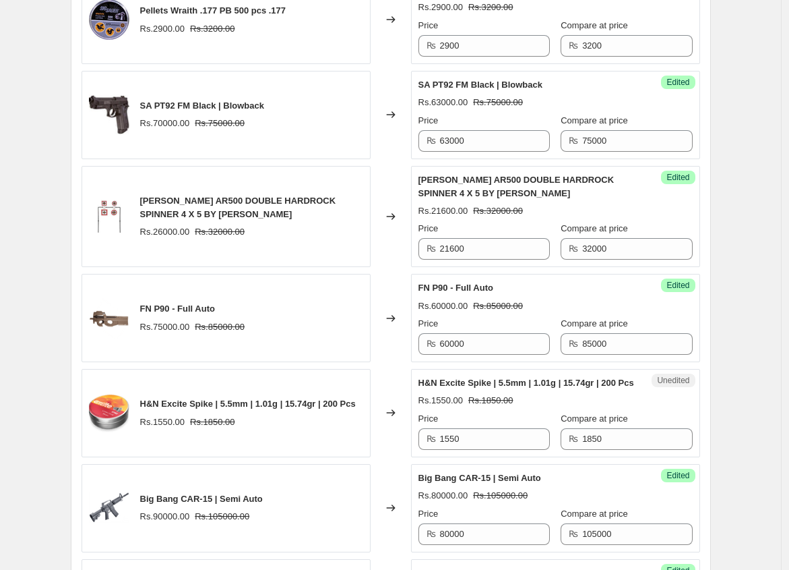
scroll to position [829, 0]
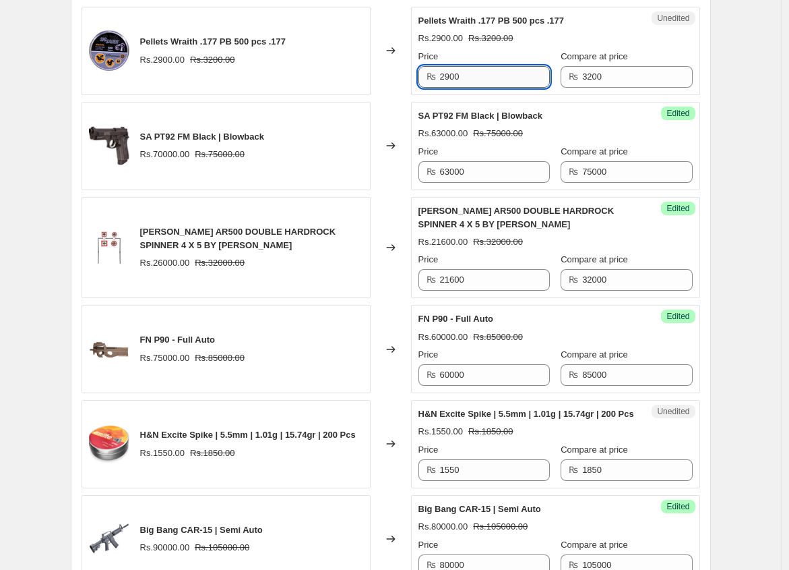
click at [456, 83] on input "2900" at bounding box center [495, 77] width 110 height 22
type input "2700"
click at [443, 480] on input "1550" at bounding box center [495, 470] width 110 height 22
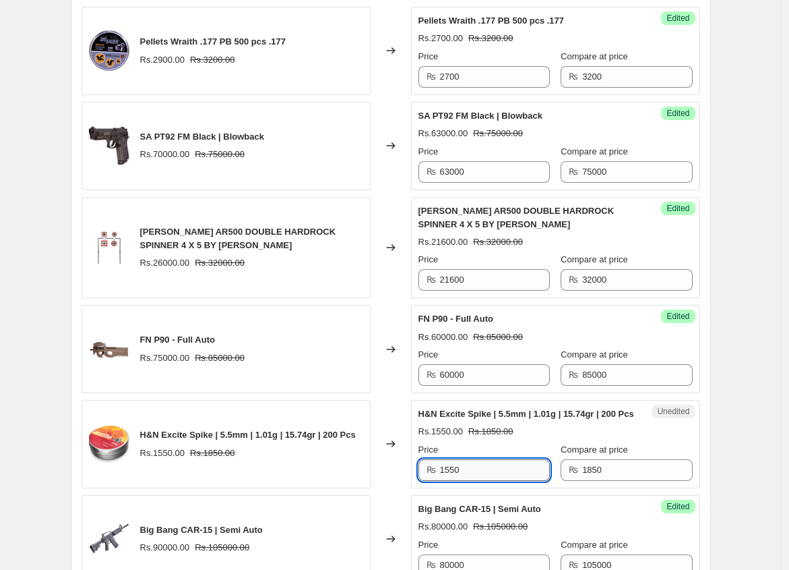
click at [443, 480] on input "1550" at bounding box center [495, 470] width 110 height 22
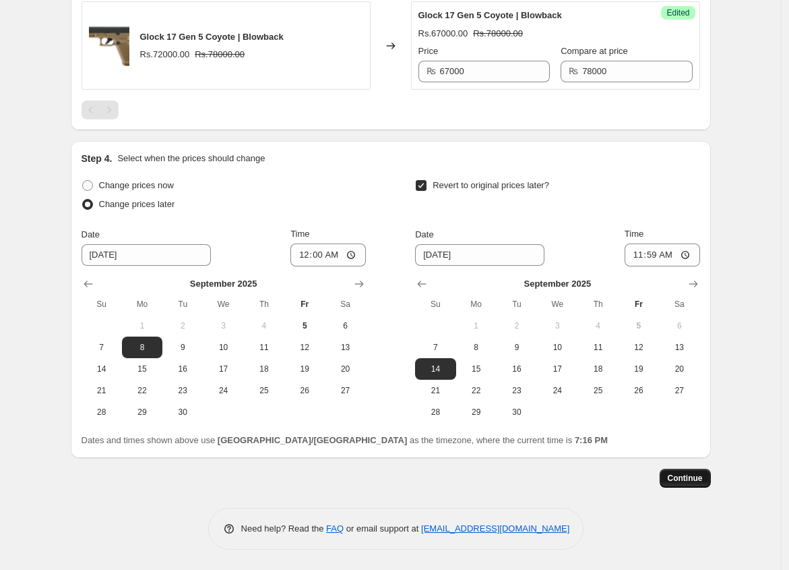
type input "1300"
click at [681, 477] on span "Continue" at bounding box center [685, 477] width 35 height 11
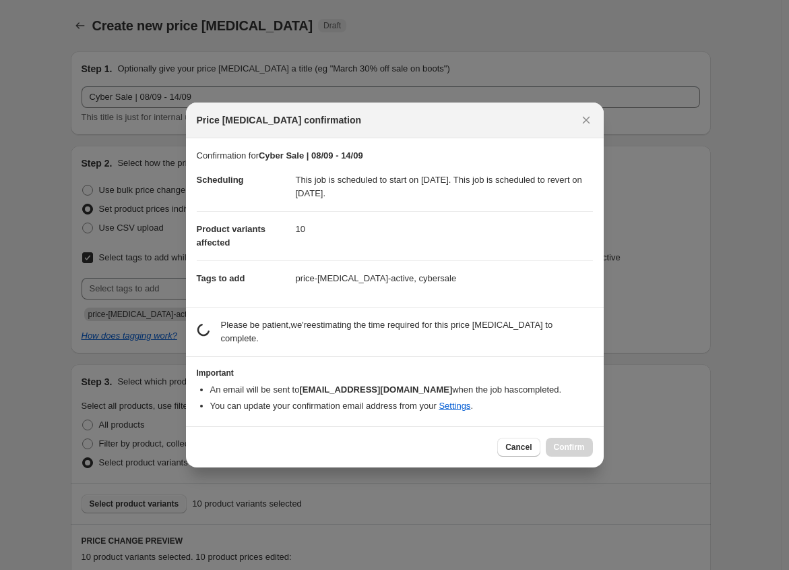
scroll to position [1464, 0]
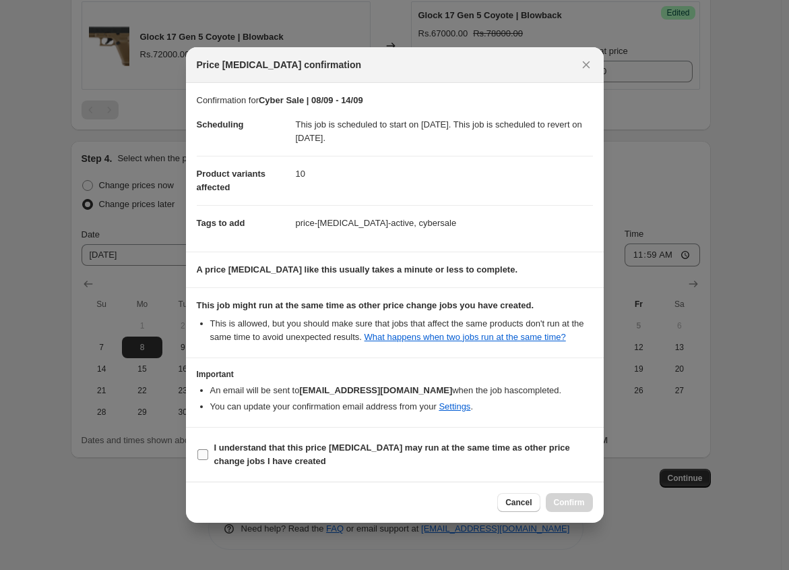
click at [513, 456] on span "I understand that this price change job may run at the same time as other price…" at bounding box center [403, 454] width 379 height 27
click at [208, 456] on input "I understand that this price change job may run at the same time as other price…" at bounding box center [202, 454] width 11 height 11
checkbox input "true"
click at [563, 499] on span "Confirm" at bounding box center [569, 502] width 31 height 11
